Goal: Task Accomplishment & Management: Complete application form

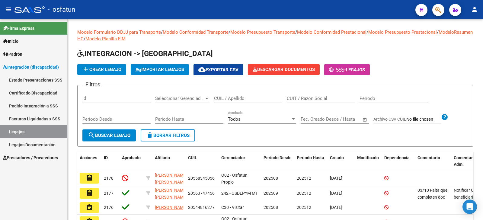
click at [26, 159] on span "Prestadores / Proveedores" at bounding box center [30, 158] width 55 height 7
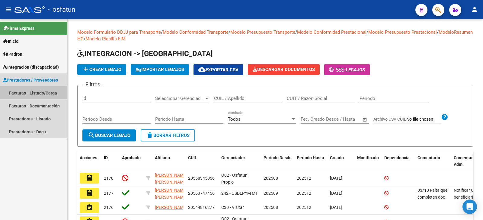
click at [45, 91] on link "Facturas - Listado/Carga" at bounding box center [33, 93] width 67 height 13
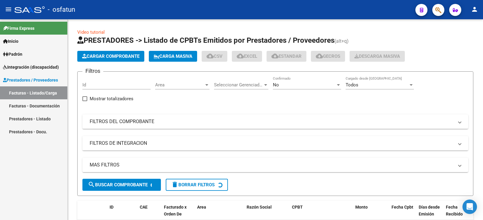
drag, startPoint x: 75, startPoint y: 123, endPoint x: 49, endPoint y: 54, distance: 74.0
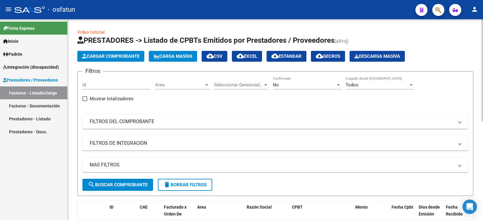
drag, startPoint x: 49, startPoint y: 54, endPoint x: 122, endPoint y: 53, distance: 73.0
click at [122, 53] on button "Cargar Comprobante" at bounding box center [110, 56] width 67 height 11
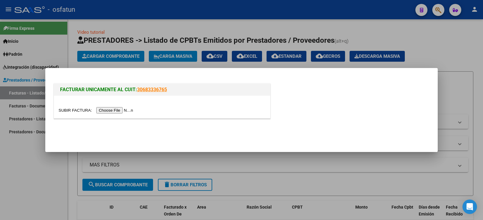
click at [120, 111] on input "file" at bounding box center [97, 110] width 76 height 6
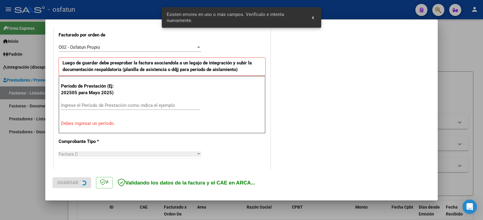
scroll to position [169, 0]
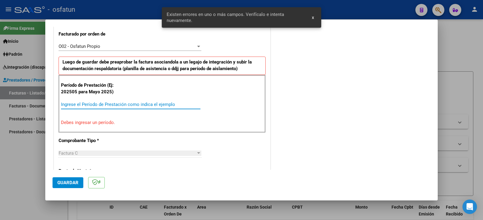
click at [105, 104] on input "Ingrese el Período de Prestación como indica el ejemplo" at bounding box center [130, 104] width 139 height 5
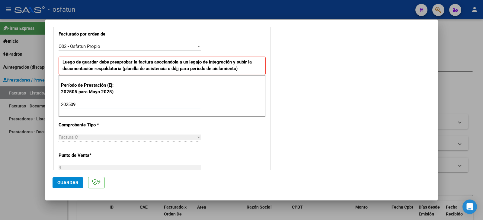
type input "202509"
click at [68, 189] on mat-dialog-actions "Guardar" at bounding box center [241, 182] width 378 height 24
click at [69, 182] on span "Guardar" at bounding box center [67, 182] width 21 height 5
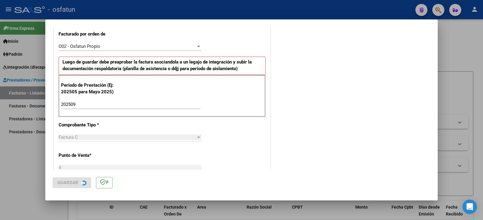
scroll to position [0, 0]
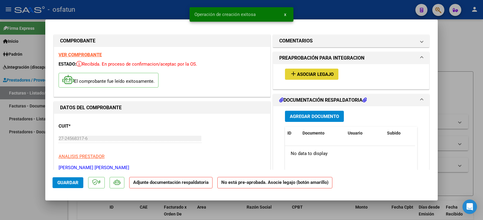
click at [310, 75] on span "Asociar Legajo" at bounding box center [315, 74] width 36 height 5
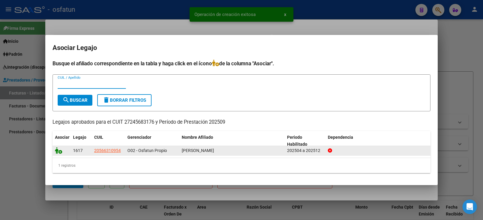
click at [60, 151] on icon at bounding box center [58, 150] width 7 height 7
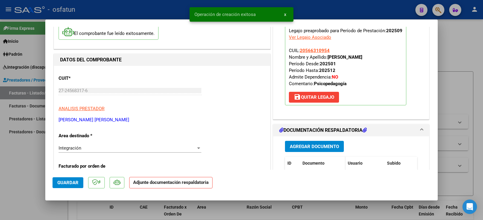
scroll to position [90, 0]
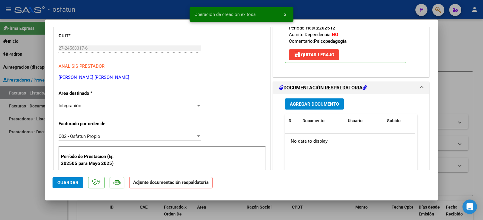
click at [305, 99] on div "Agregar Documento ID Documento Usuario Subido Acción No data to display 0 total…" at bounding box center [350, 154] width 141 height 120
click at [298, 103] on span "Agregar Documento" at bounding box center [314, 104] width 49 height 5
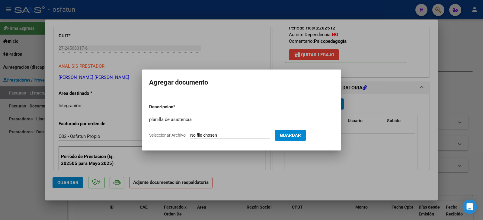
type input "planilla de asistencia"
click at [247, 135] on input "Seleccionar Archivo" at bounding box center [230, 136] width 80 height 6
type input "C:\fakepath\[PERSON_NAME] plan.pdf"
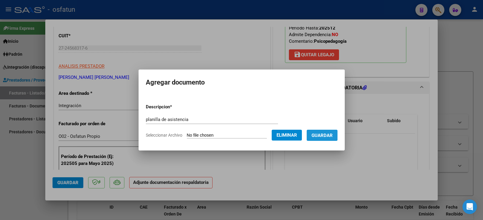
click at [332, 135] on span "Guardar" at bounding box center [321, 135] width 21 height 5
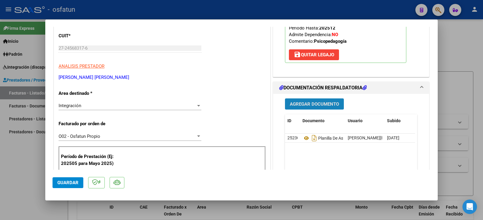
click at [330, 108] on button "Agregar Documento" at bounding box center [314, 104] width 59 height 11
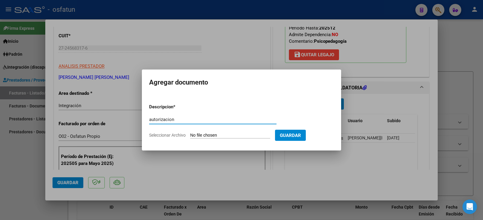
type input "autorizacion"
click at [228, 137] on input "Seleccionar Archivo" at bounding box center [230, 136] width 80 height 6
type input "C:\fakepath\rorca - [PERSON_NAME] - psicope.pdf"
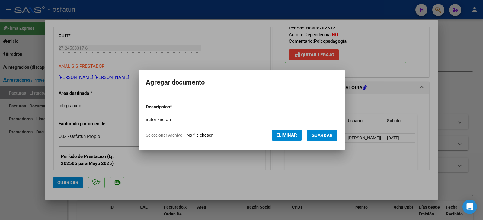
click at [332, 134] on span "Guardar" at bounding box center [321, 135] width 21 height 5
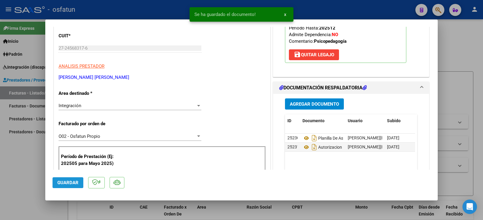
drag, startPoint x: 70, startPoint y: 184, endPoint x: 17, endPoint y: 176, distance: 53.9
click at [70, 184] on span "Guardar" at bounding box center [67, 182] width 21 height 5
click at [10, 174] on div at bounding box center [241, 110] width 483 height 220
type input "$ 0,00"
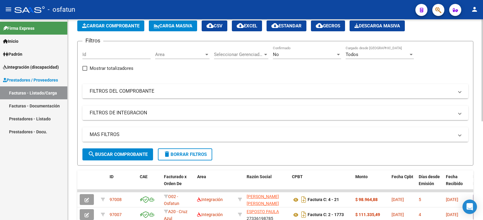
scroll to position [30, 0]
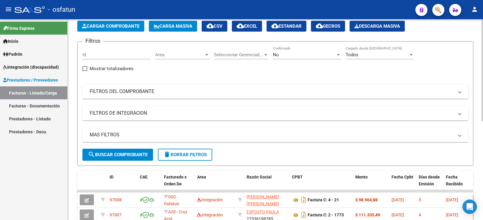
click at [123, 109] on mat-expansion-panel-header "FILTROS DE INTEGRACION" at bounding box center [274, 113] width 385 height 14
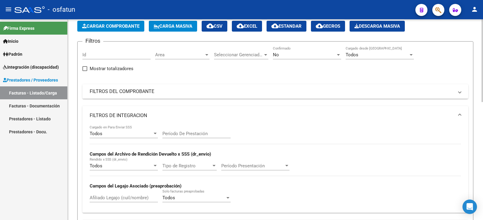
click at [126, 92] on mat-panel-title "FILTROS DEL COMPROBANTE" at bounding box center [272, 91] width 364 height 7
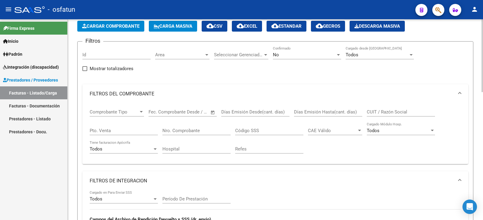
click at [393, 114] on input "CUIT / Razón Social" at bounding box center [400, 111] width 68 height 5
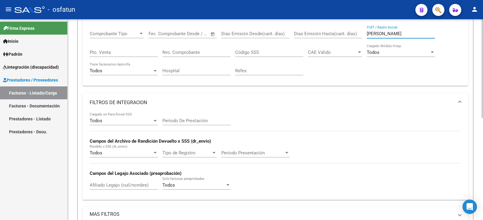
scroll to position [87, 0]
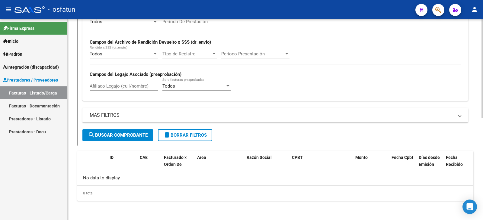
type input "[PERSON_NAME]"
click at [115, 136] on span "search Buscar Comprobante" at bounding box center [118, 135] width 60 height 5
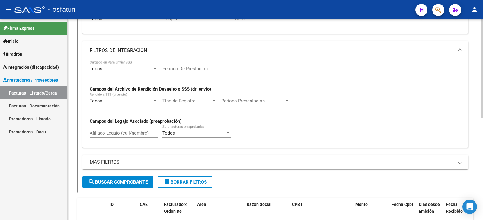
scroll to position [27, 0]
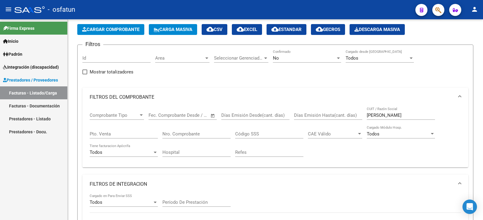
drag, startPoint x: 30, startPoint y: 68, endPoint x: 30, endPoint y: 74, distance: 6.6
click at [30, 68] on span "Integración (discapacidad)" at bounding box center [31, 67] width 56 height 7
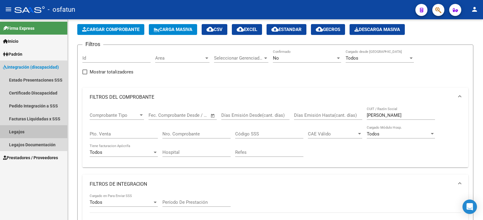
click at [25, 133] on link "Legajos" at bounding box center [33, 131] width 67 height 13
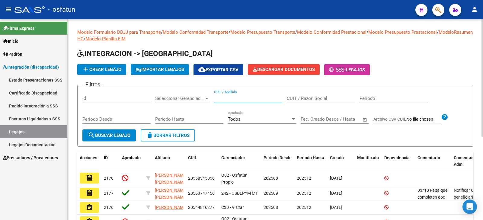
click at [234, 98] on input "CUIL / Apellido" at bounding box center [248, 98] width 68 height 5
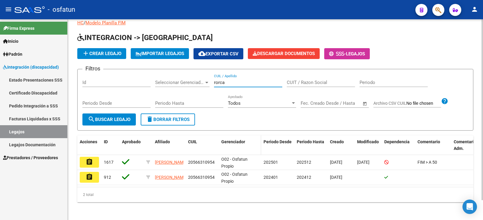
scroll to position [22, 0]
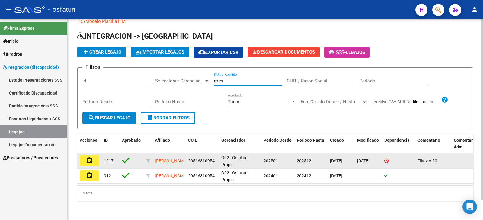
type input "rorca"
click at [93, 157] on mat-icon "assignment" at bounding box center [89, 160] width 7 height 7
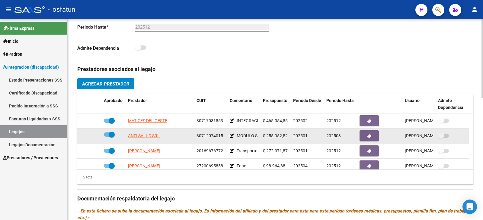
scroll to position [2, 0]
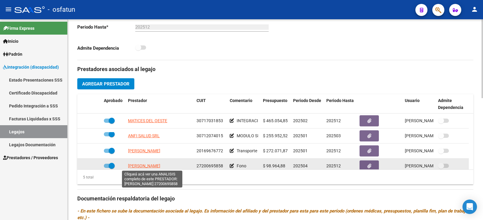
click at [146, 166] on span "[PERSON_NAME]" at bounding box center [144, 166] width 32 height 5
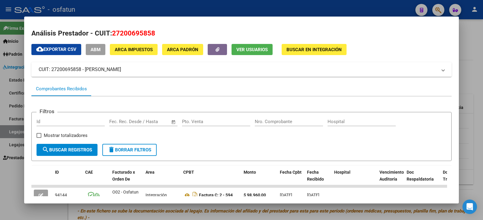
scroll to position [0, 0]
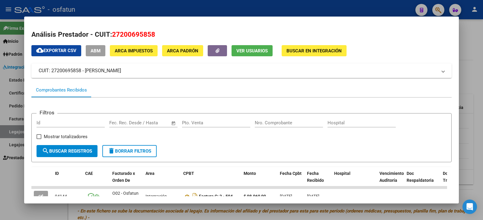
click at [474, 56] on div at bounding box center [241, 110] width 483 height 220
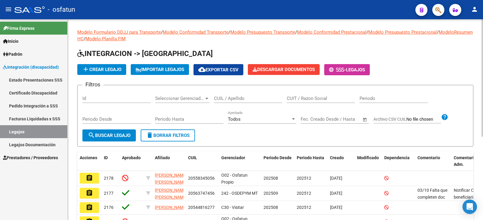
drag, startPoint x: 430, startPoint y: 62, endPoint x: 421, endPoint y: 54, distance: 11.5
click at [430, 62] on app-list-header "INTEGRACION -> Legajos add Crear Legajo IMPORTAR LEGAJOS cloud_download Exporta…" at bounding box center [275, 98] width 396 height 98
click at [421, 68] on div "add Crear Legajo IMPORTAR LEGAJOS cloud_download Exportar CSV Descargar Documen…" at bounding box center [275, 69] width 396 height 11
